Goal: Task Accomplishment & Management: Manage account settings

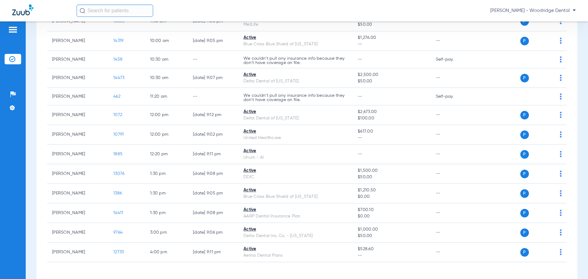
scroll to position [152, 0]
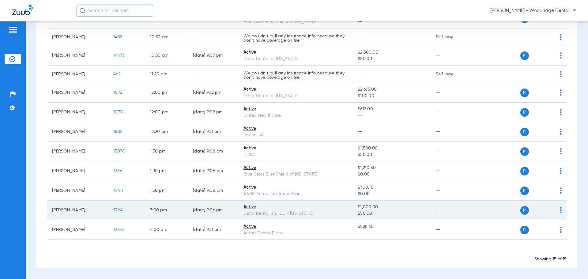
click at [122, 210] on span "9764" at bounding box center [117, 210] width 9 height 4
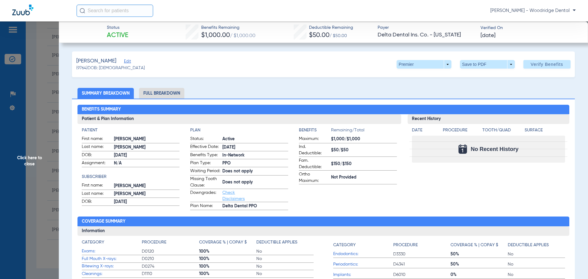
click at [156, 91] on li "Full Breakdown" at bounding box center [161, 93] width 45 height 11
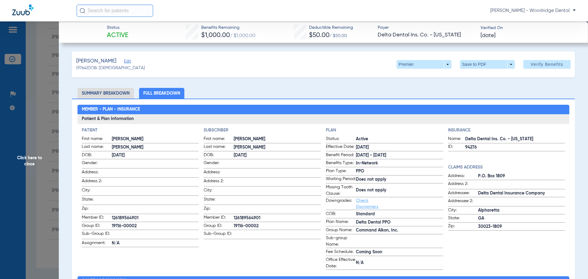
click at [498, 148] on span "94276" at bounding box center [515, 147] width 100 height 6
click at [105, 92] on li "Summary Breakdown" at bounding box center [105, 93] width 56 height 11
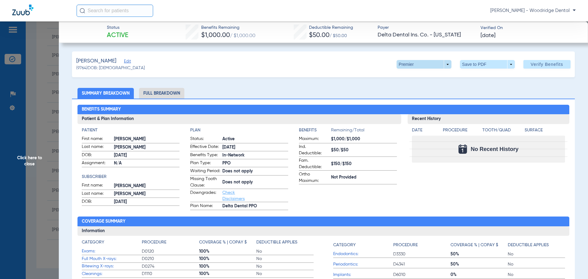
click at [443, 63] on span at bounding box center [423, 64] width 55 height 9
click at [261, 73] on div at bounding box center [294, 139] width 588 height 279
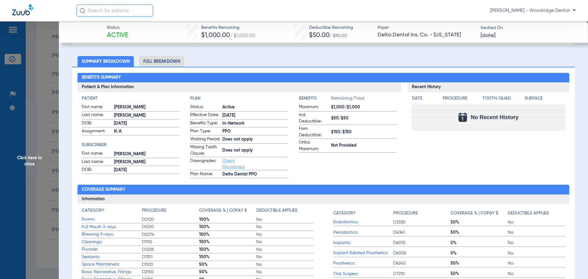
scroll to position [0, 0]
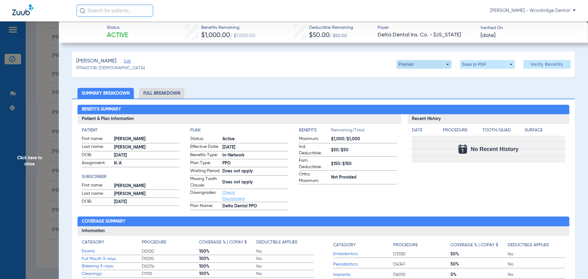
click at [444, 65] on span at bounding box center [423, 64] width 55 height 9
click at [405, 77] on span "PPO" at bounding box center [411, 76] width 28 height 4
click at [445, 62] on span at bounding box center [423, 64] width 55 height 9
click at [405, 88] on span "Premier" at bounding box center [411, 89] width 28 height 4
